Goal: Transaction & Acquisition: Purchase product/service

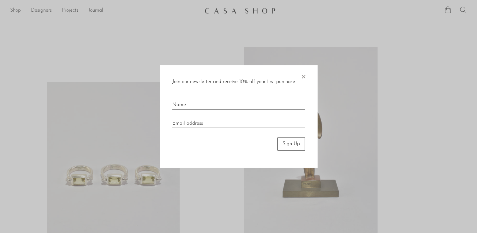
click at [301, 76] on span "×" at bounding box center [303, 75] width 6 height 20
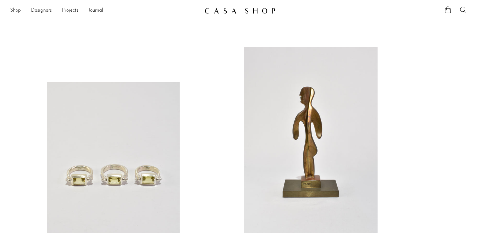
click at [19, 10] on link "Shop" at bounding box center [15, 11] width 11 height 8
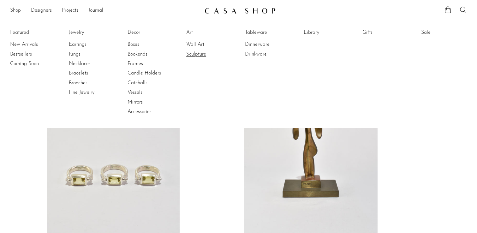
click at [201, 51] on link "Sculpture" at bounding box center [209, 54] width 47 height 7
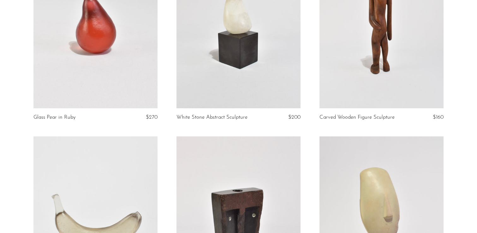
scroll to position [516, 0]
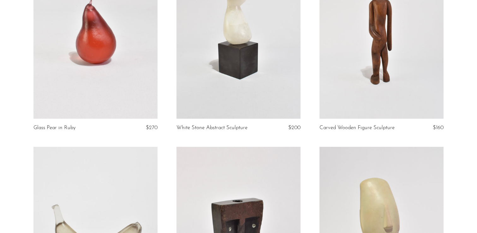
click at [103, 62] on link at bounding box center [95, 32] width 124 height 174
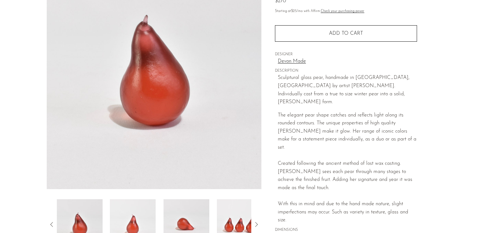
scroll to position [100, 0]
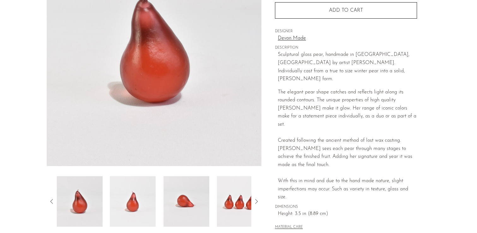
click at [146, 207] on img at bounding box center [133, 201] width 46 height 51
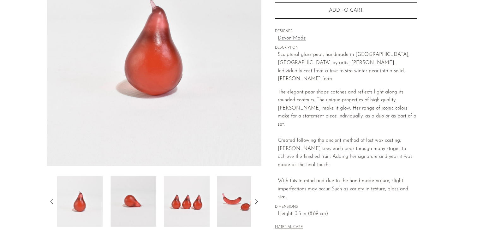
click at [148, 198] on img at bounding box center [133, 201] width 46 height 51
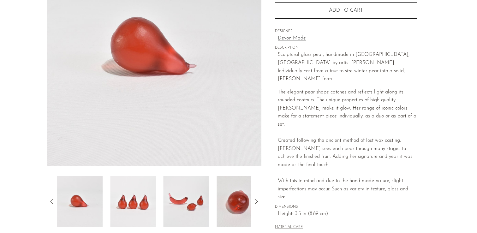
click at [232, 199] on img at bounding box center [240, 201] width 46 height 51
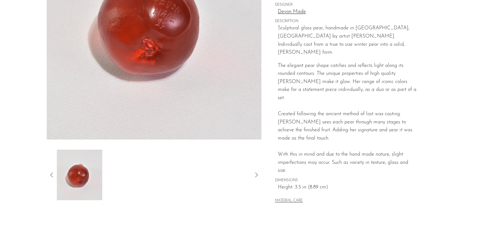
scroll to position [98, 0]
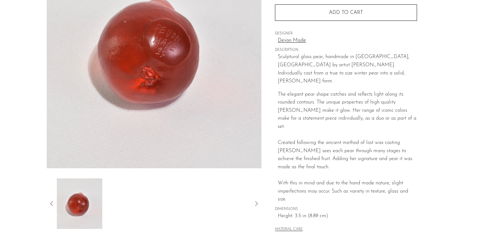
click at [298, 41] on link "Devon Made" at bounding box center [347, 41] width 139 height 8
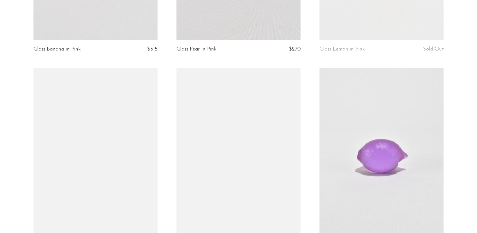
scroll to position [898, 0]
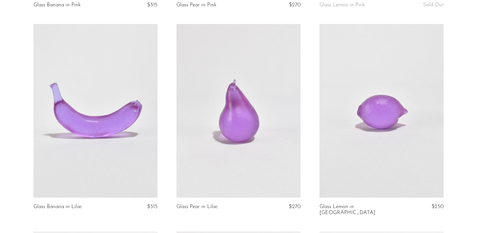
click at [264, 125] on link at bounding box center [238, 111] width 124 height 174
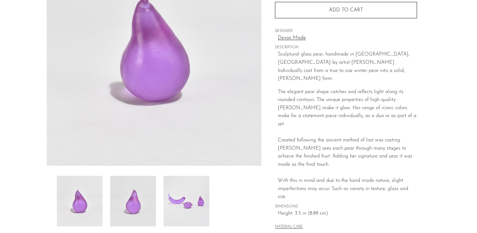
scroll to position [102, 0]
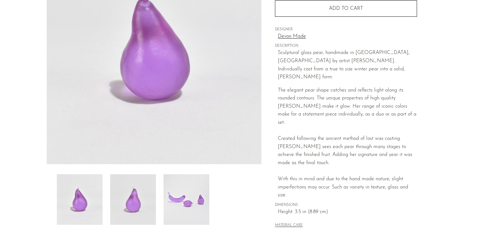
click at [128, 199] on img at bounding box center [133, 199] width 46 height 51
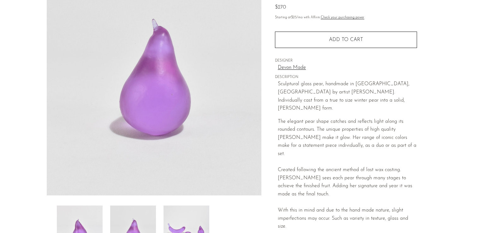
scroll to position [52, 0]
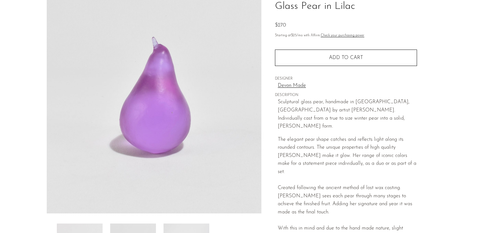
click at [289, 86] on link "Devon Made" at bounding box center [347, 86] width 139 height 8
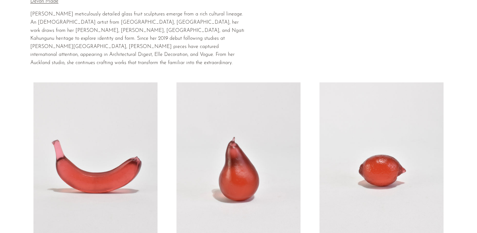
scroll to position [55, 0]
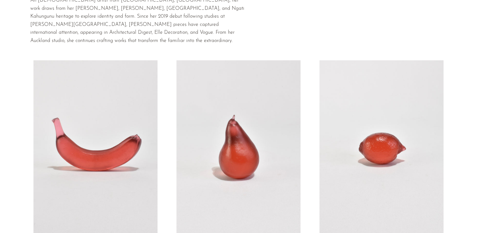
click at [271, 121] on link at bounding box center [238, 147] width 124 height 174
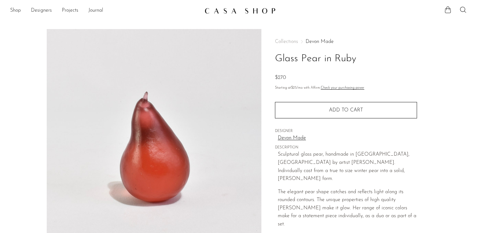
click at [167, 135] on img at bounding box center [154, 147] width 215 height 237
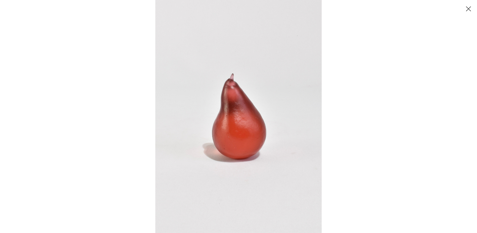
click at [249, 118] on img at bounding box center [238, 116] width 166 height 233
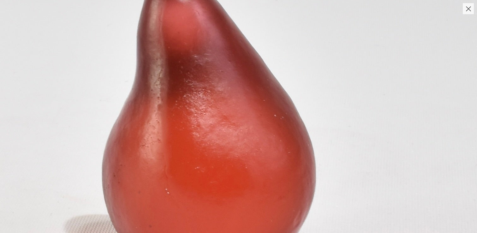
click at [249, 118] on img at bounding box center [206, 111] width 655 height 918
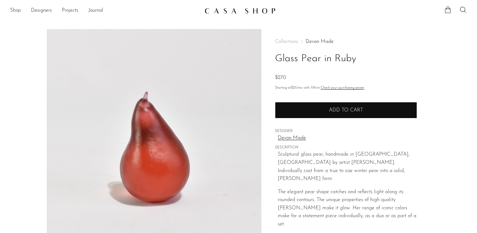
click at [336, 110] on span "Add to cart" at bounding box center [346, 110] width 34 height 5
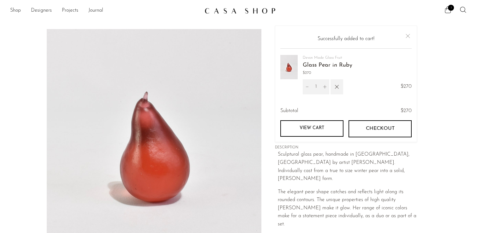
click at [321, 128] on link "View cart" at bounding box center [311, 128] width 63 height 16
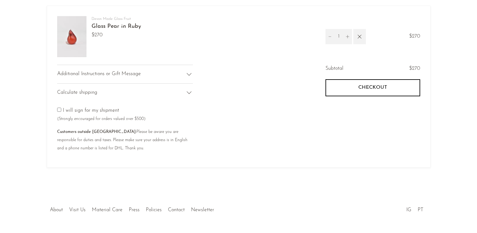
scroll to position [68, 0]
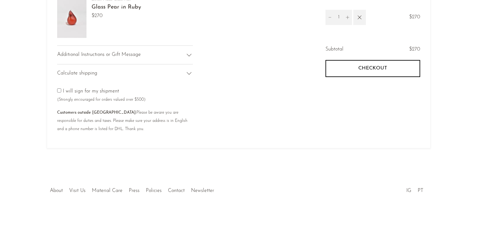
click at [388, 63] on button "Checkout" at bounding box center [372, 68] width 95 height 17
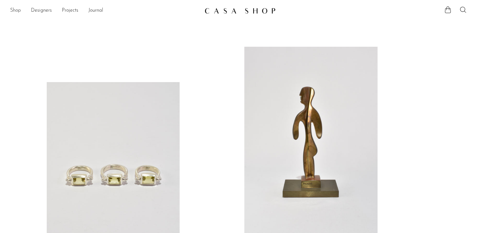
click at [15, 11] on link "Shop" at bounding box center [15, 11] width 11 height 8
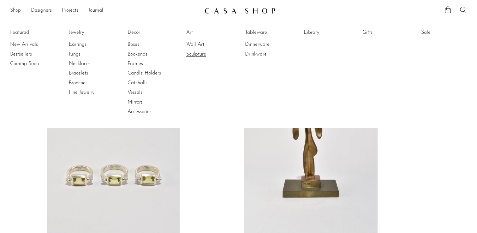
click at [202, 56] on link "Sculpture" at bounding box center [209, 54] width 47 height 7
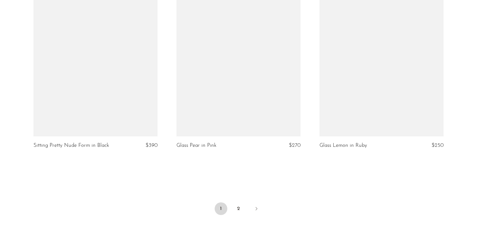
scroll to position [2414, 0]
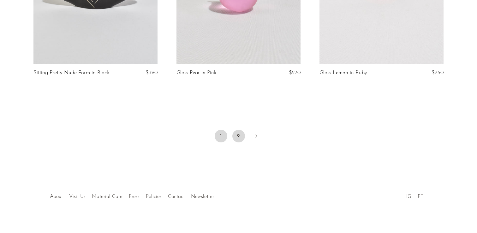
click at [236, 131] on link "2" at bounding box center [238, 136] width 13 height 13
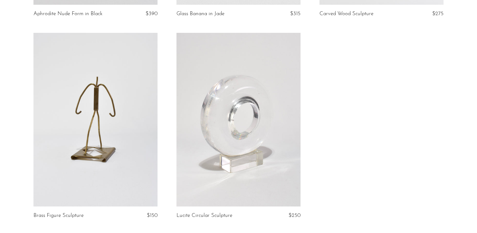
scroll to position [375, 0]
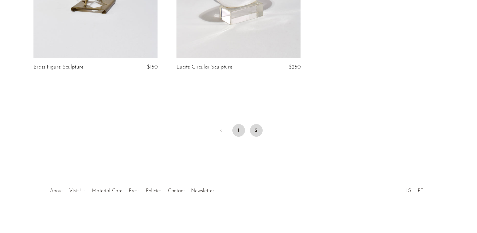
click at [242, 131] on link "1" at bounding box center [238, 130] width 13 height 13
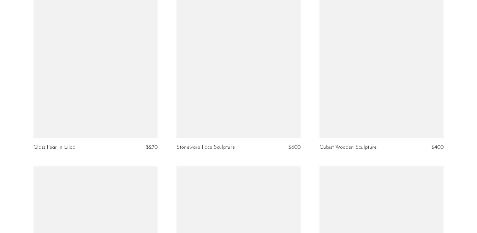
scroll to position [906, 0]
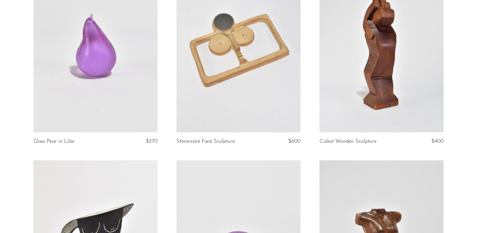
click at [55, 139] on link "Glass Pear in Lilac" at bounding box center [53, 142] width 41 height 6
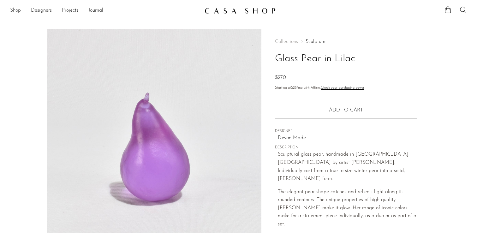
click at [291, 138] on link "Devon Made" at bounding box center [347, 138] width 139 height 8
